Goal: Task Accomplishment & Management: Manage account settings

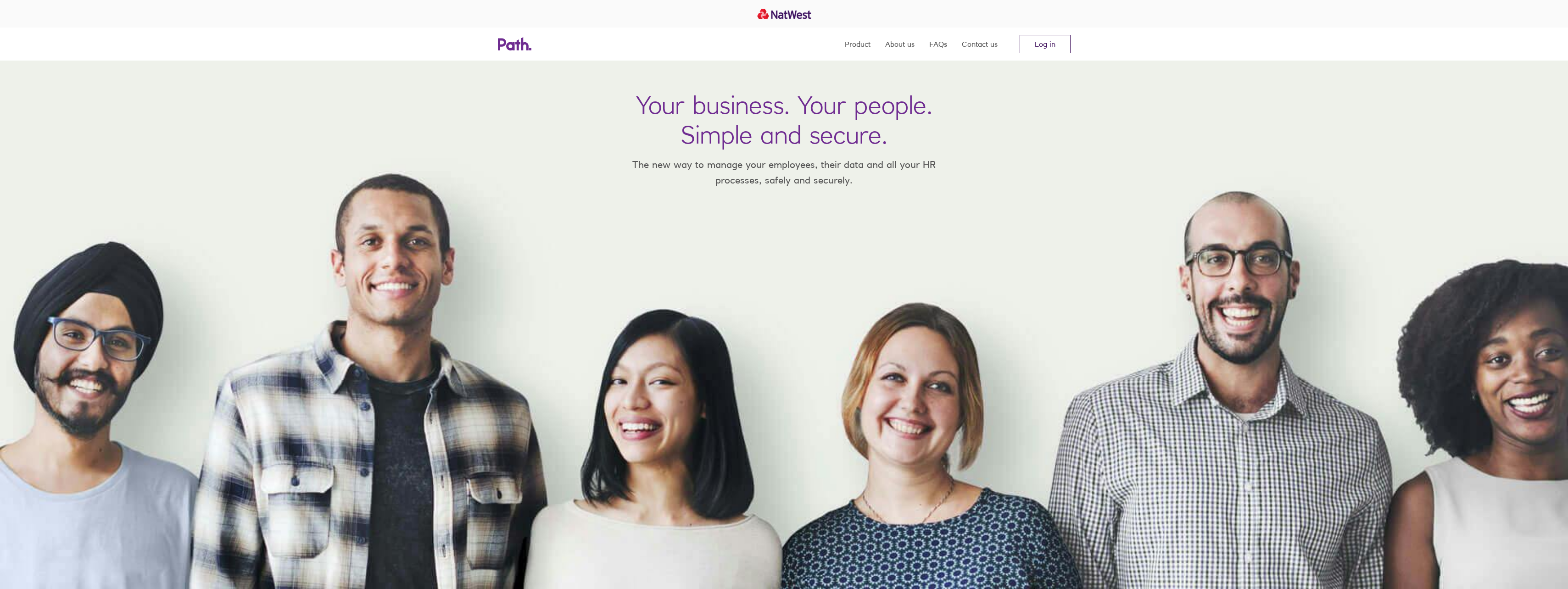
click at [1020, 44] on link "Log in" at bounding box center [1045, 44] width 51 height 19
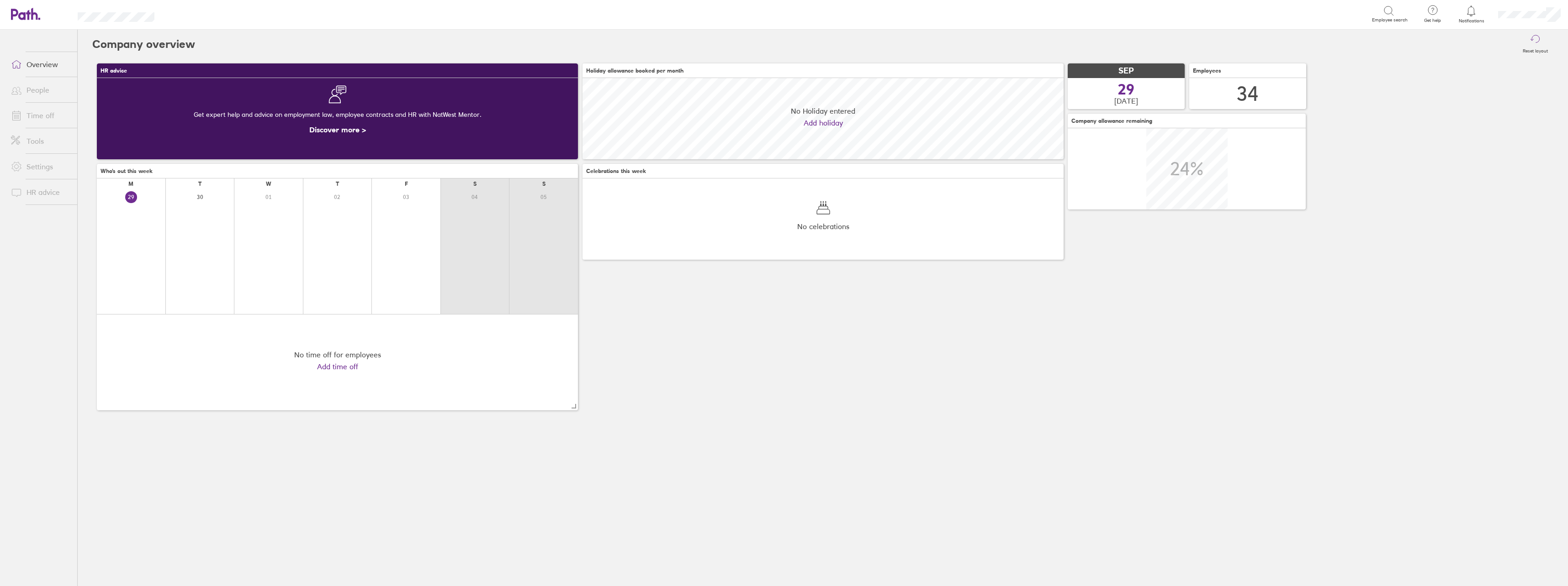
scroll to position [81, 481]
click at [71, 80] on li "People" at bounding box center [38, 90] width 77 height 26
click at [51, 114] on link "Time off" at bounding box center [40, 115] width 73 height 18
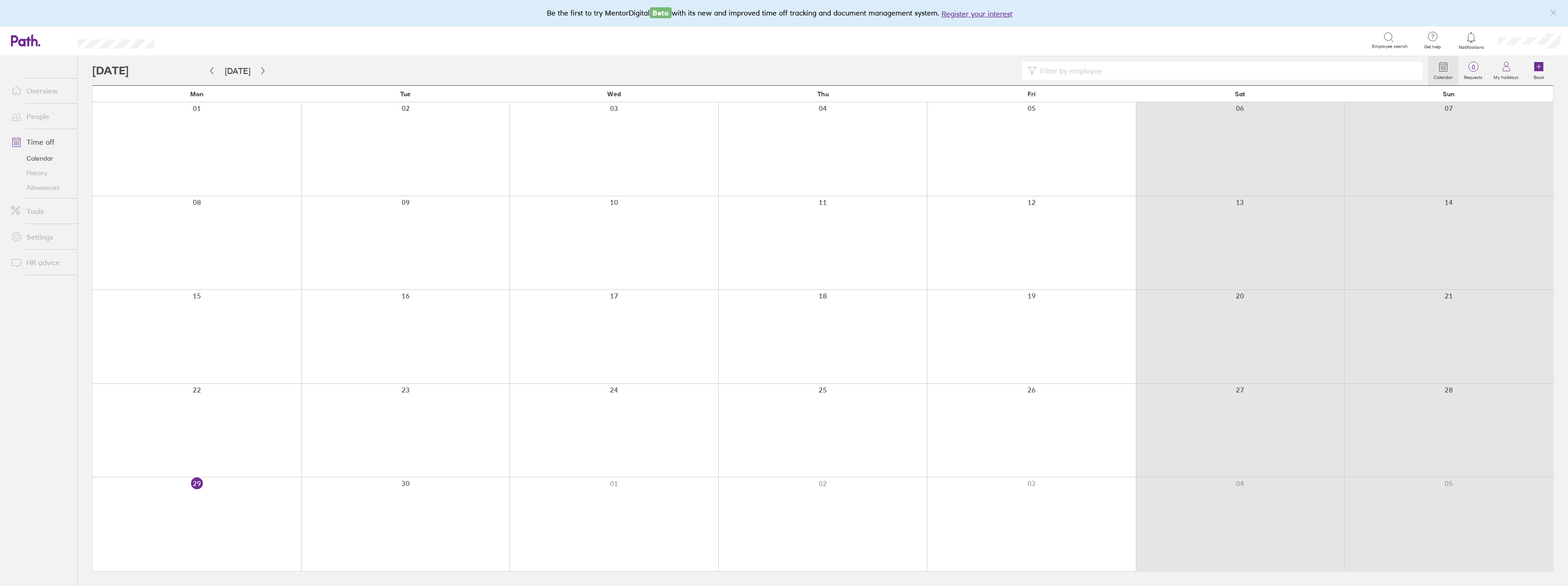
click at [1551, 9] on icon "link" at bounding box center [1553, 12] width 7 height 7
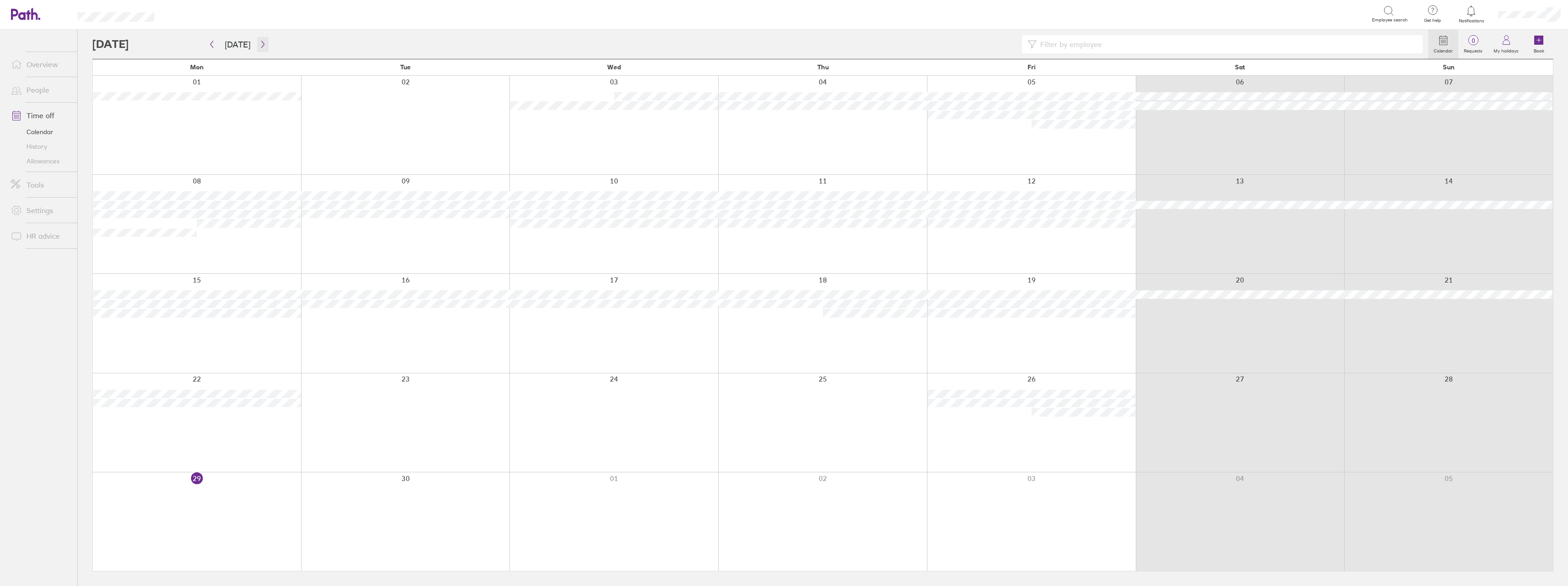
click at [264, 40] on button "button" at bounding box center [263, 45] width 11 height 15
